Goal: Information Seeking & Learning: Learn about a topic

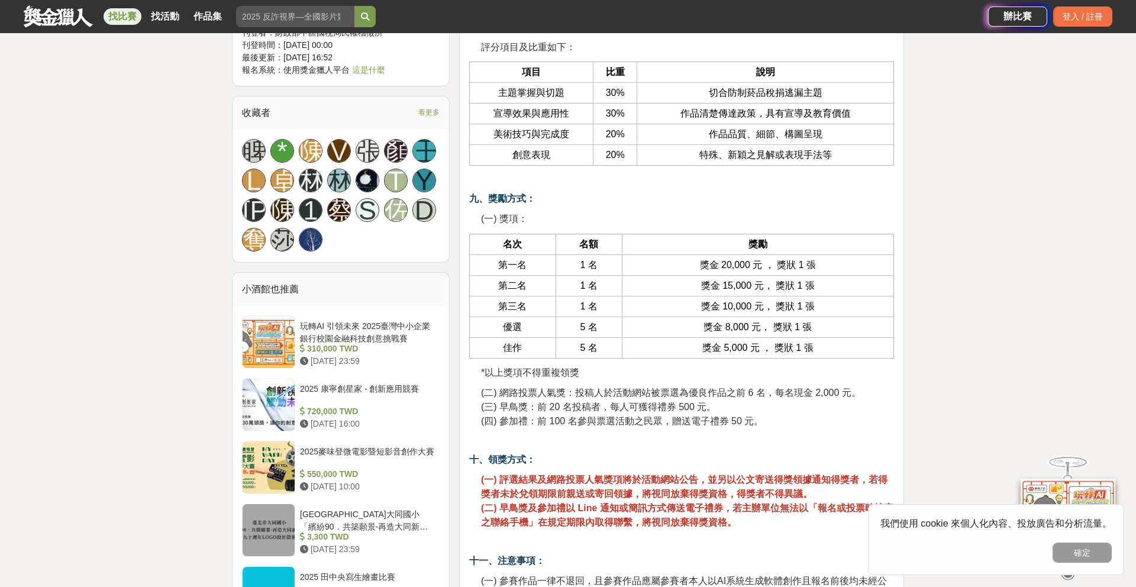
scroll to position [1191, 0]
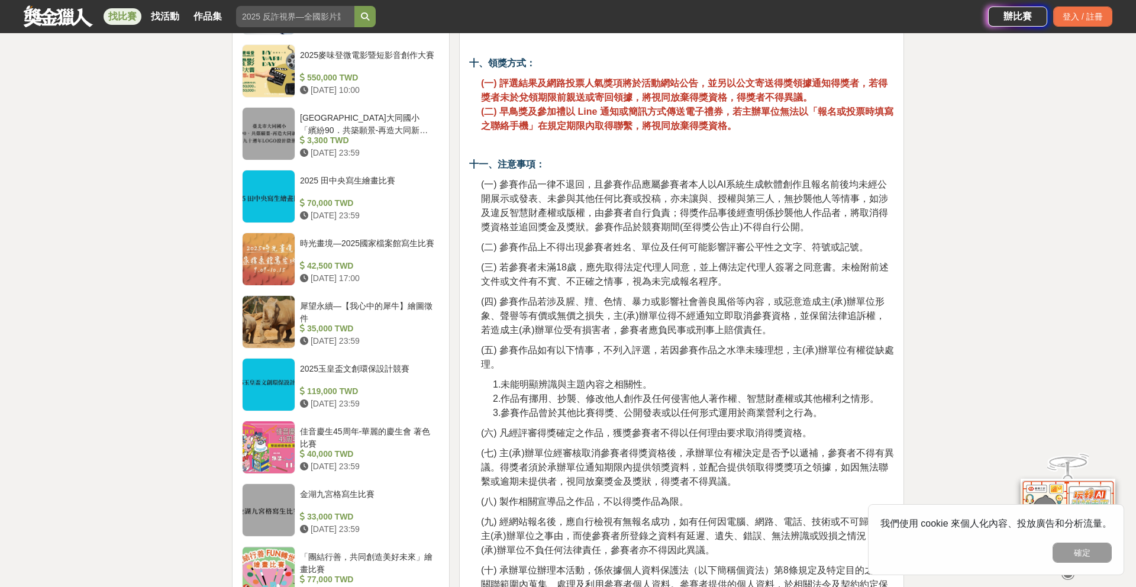
click at [181, 323] on div "大家都在看 2025 康寧創星家 - 創新應用競賽 [DATE] 16:00 翻玩臺味好乳力-全國短影音創意大募集 [DATE] 18:00 2025國泰卓越…" at bounding box center [568, 265] width 1136 height 3588
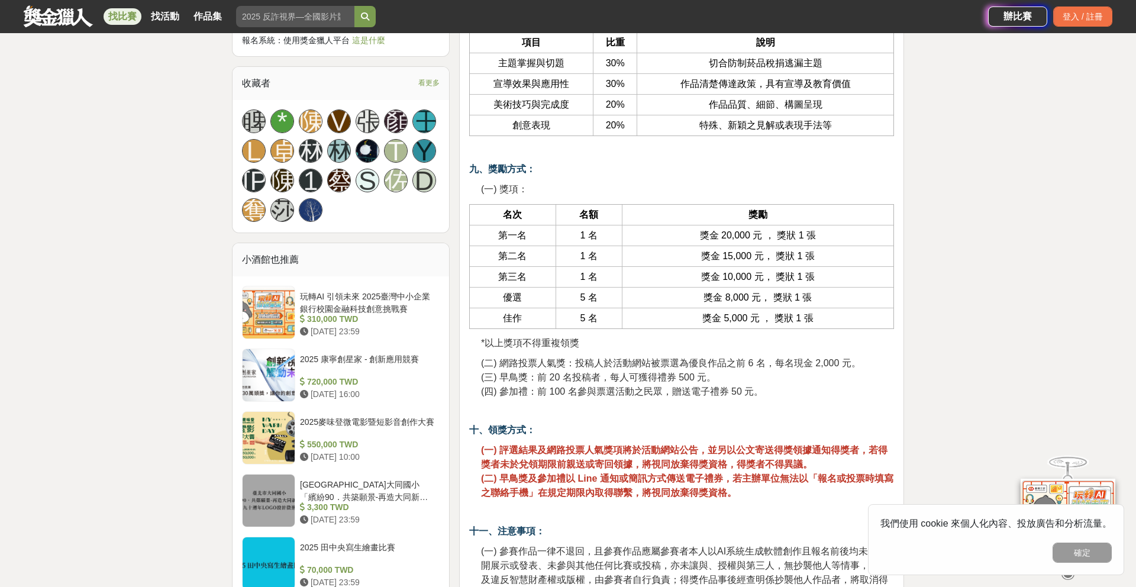
scroll to position [1219, 0]
click at [355, 315] on div "310,000 TWD" at bounding box center [367, 320] width 135 height 12
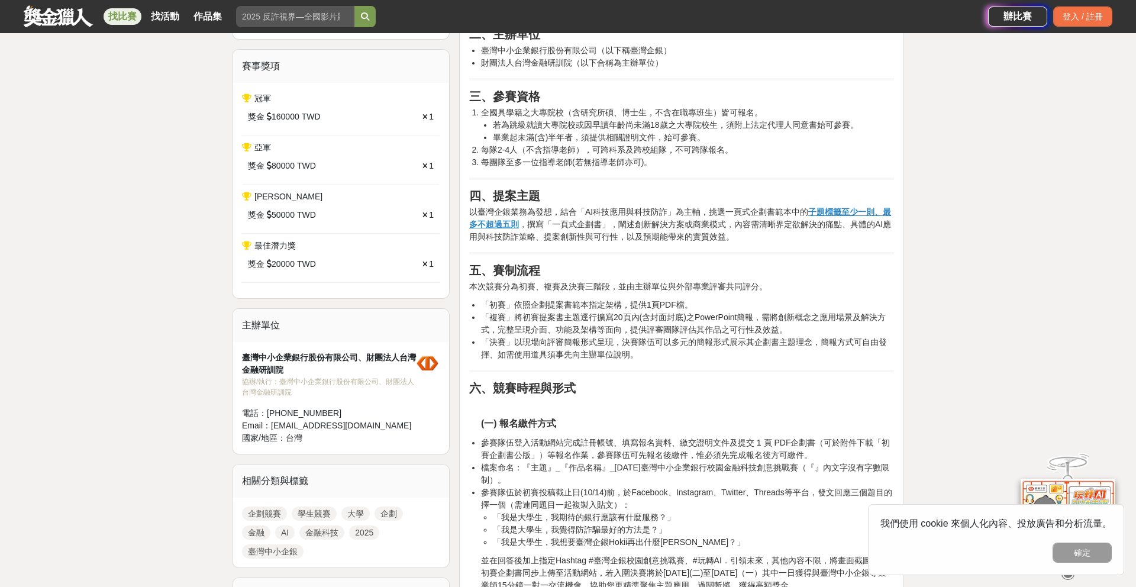
scroll to position [457, 0]
click at [354, 244] on div "最佳潛力獎" at bounding box center [341, 244] width 198 height 12
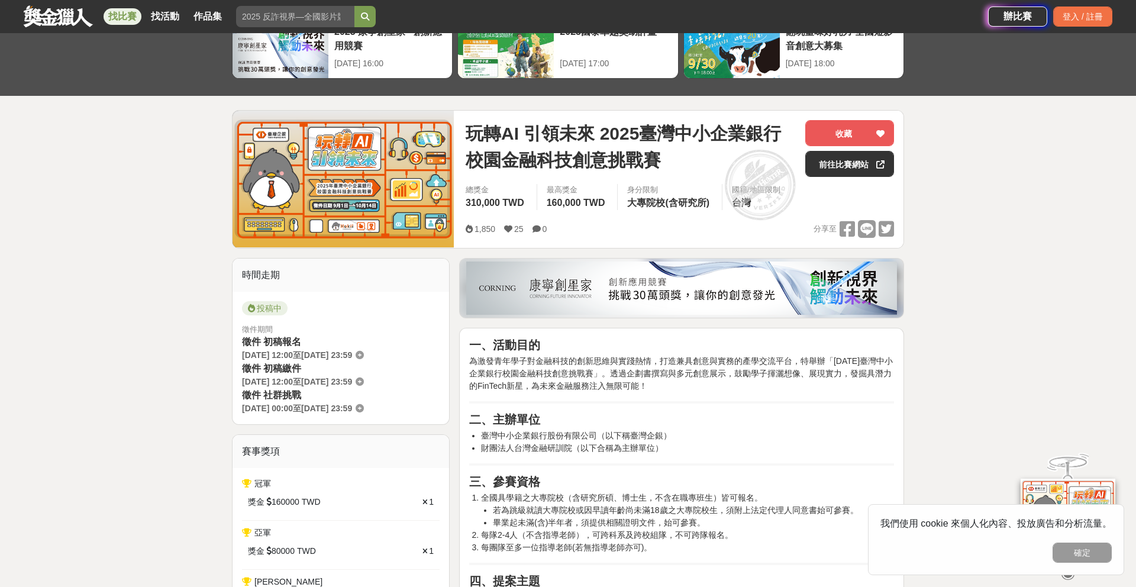
scroll to position [37, 0]
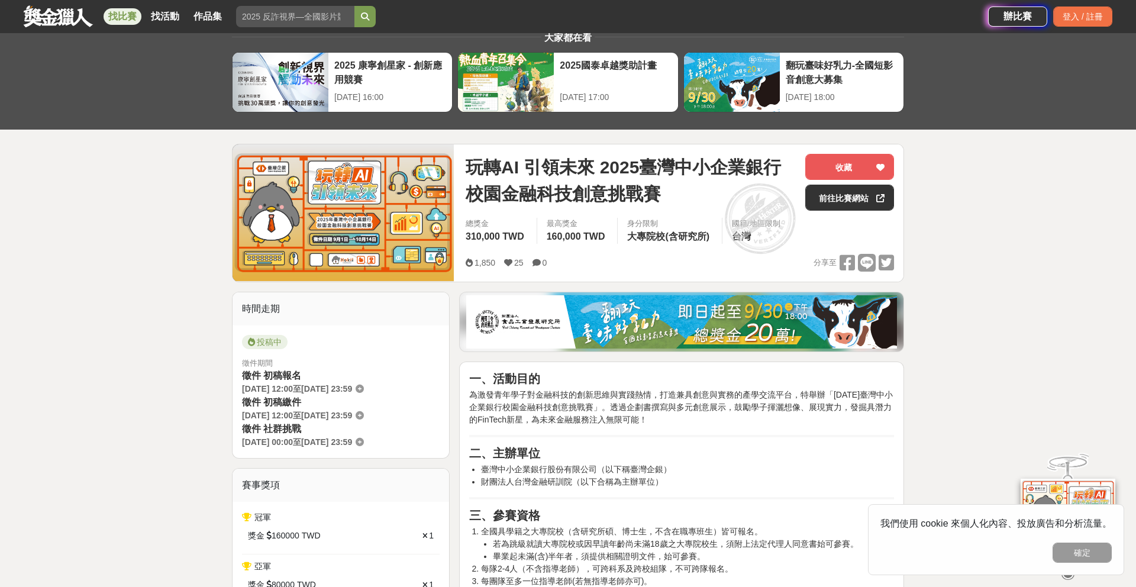
click at [130, 21] on link "找比賽" at bounding box center [123, 16] width 38 height 17
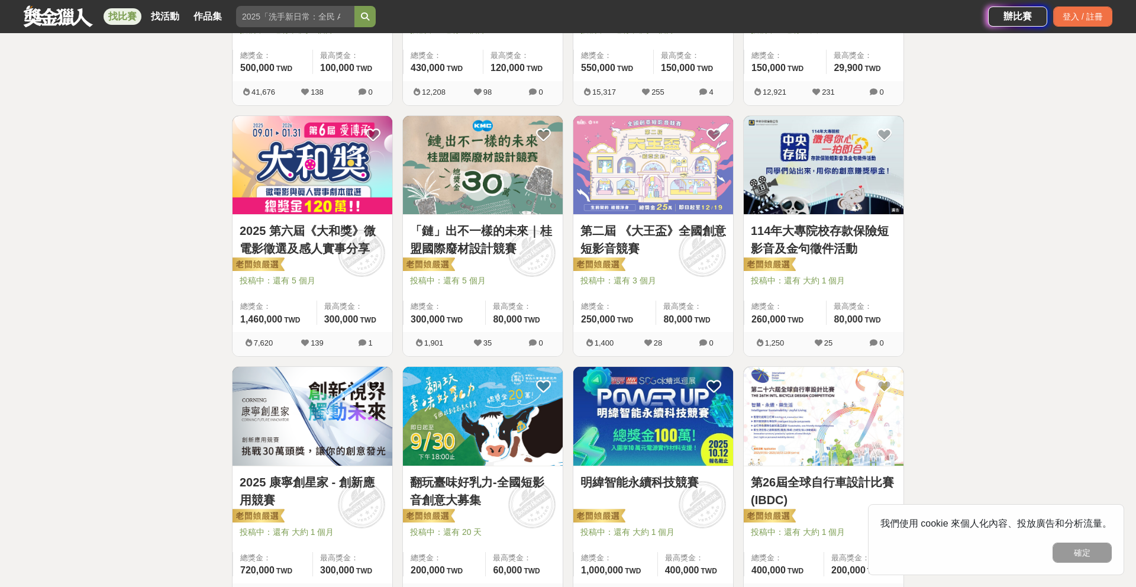
scroll to position [393, 0]
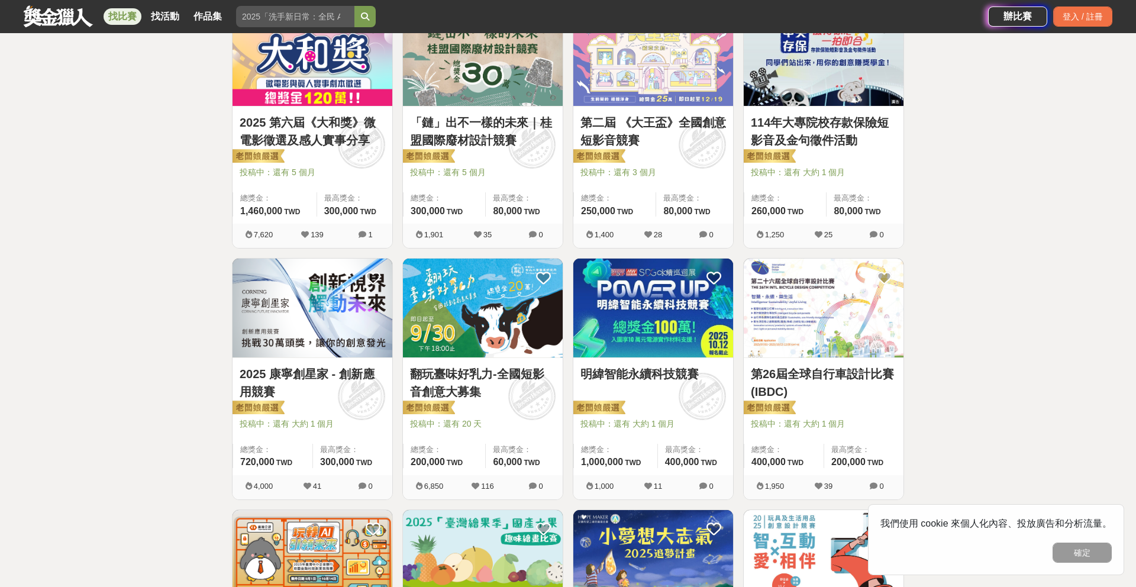
scroll to position [505, 0]
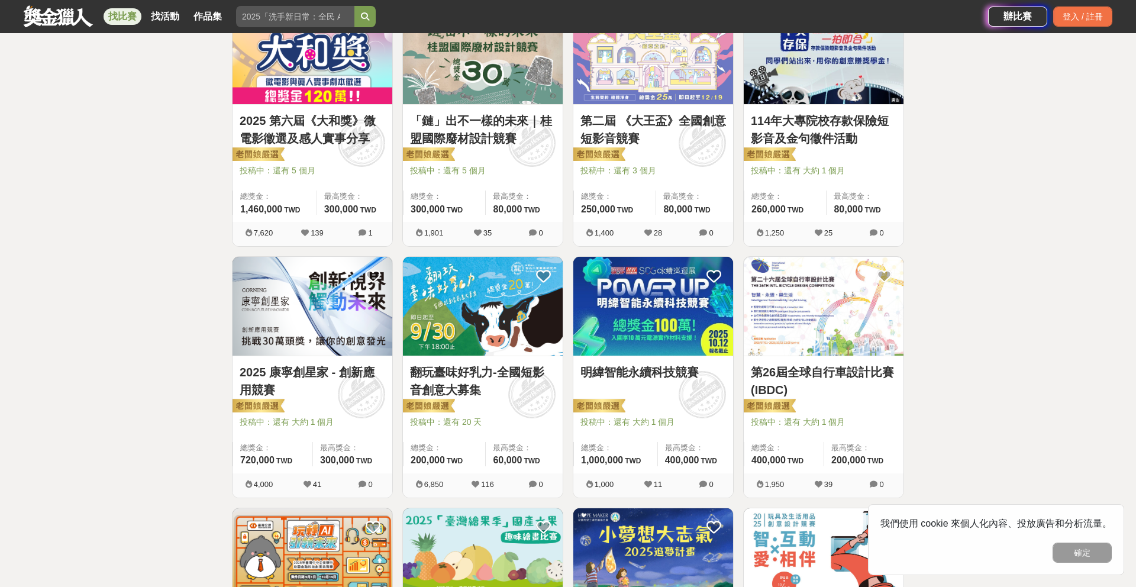
click at [201, 157] on div "全部 設計 影像 寫作 商業 音樂 運動 其他 國際 所有分類 進階篩選 891 個比賽 綜合 熱門 獎金 截止 最新 尚未截止 台灣 重置條件 這樣Sale…" at bounding box center [568, 491] width 1136 height 1877
click at [175, 132] on div "全部 設計 影像 寫作 商業 音樂 運動 其他 國際 所有分類 進階篩選 891 個比賽 綜合 熱門 獎金 截止 最新 尚未截止 台灣 重置條件 這樣Sale…" at bounding box center [568, 491] width 1136 height 1877
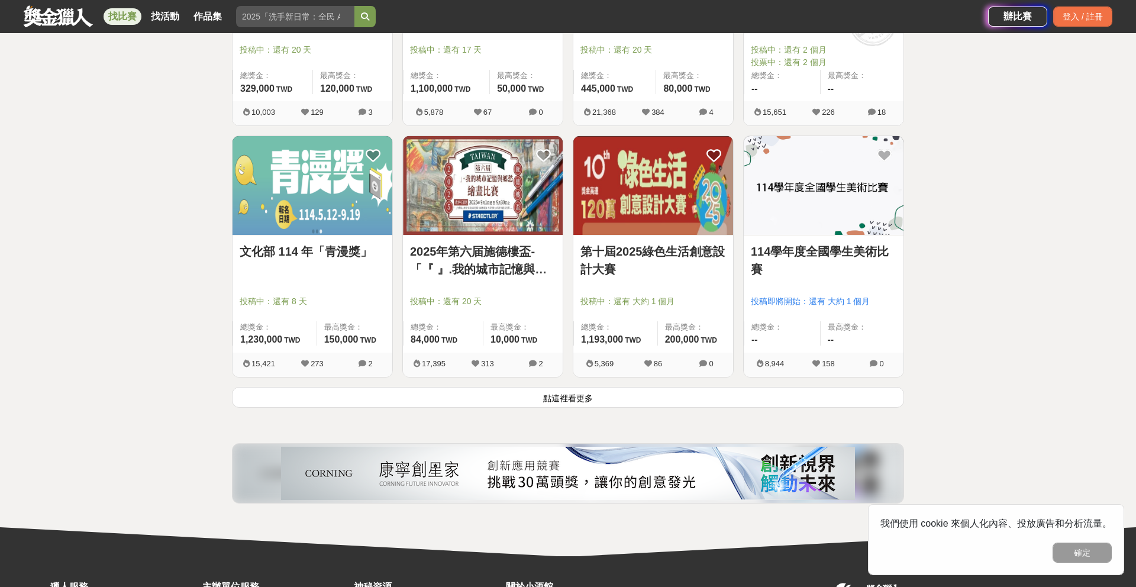
scroll to position [1380, 0]
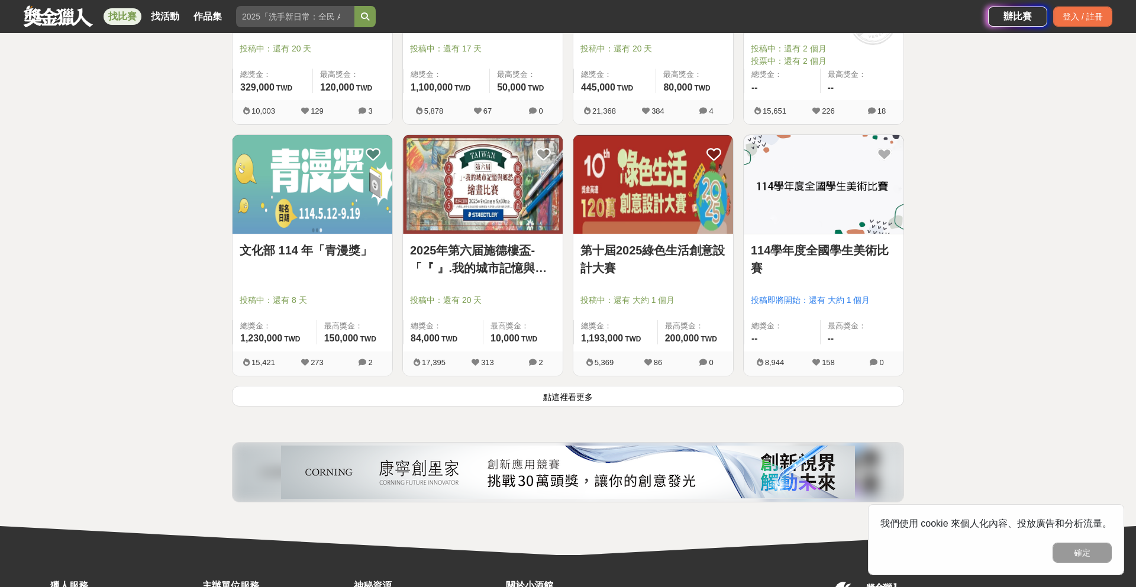
click at [440, 365] on span "17,395" at bounding box center [434, 362] width 24 height 9
click at [528, 321] on span "最高獎金：" at bounding box center [522, 326] width 65 height 12
click at [469, 214] on img at bounding box center [483, 184] width 160 height 99
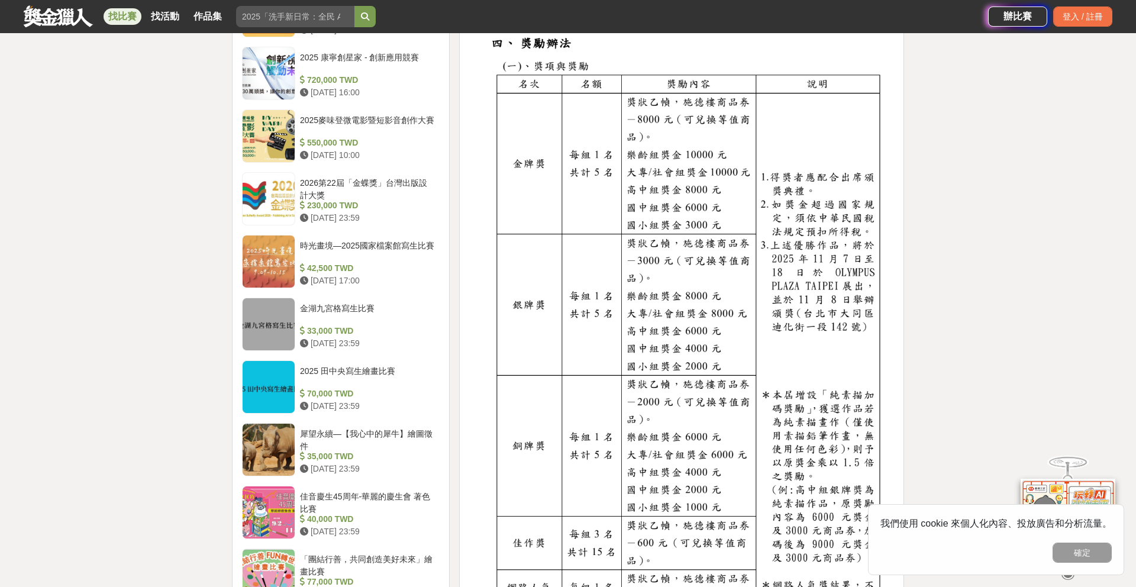
scroll to position [1051, 0]
click at [978, 276] on div "大家都在看 2025國泰卓越獎助計畫 [DATE] 17:00 2025 康寧創星家 - 創新應用競賽 [DATE] 16:00 翻玩臺味好乳力-全國短影音創…" at bounding box center [568, 268] width 1136 height 2522
